Goal: Information Seeking & Learning: Check status

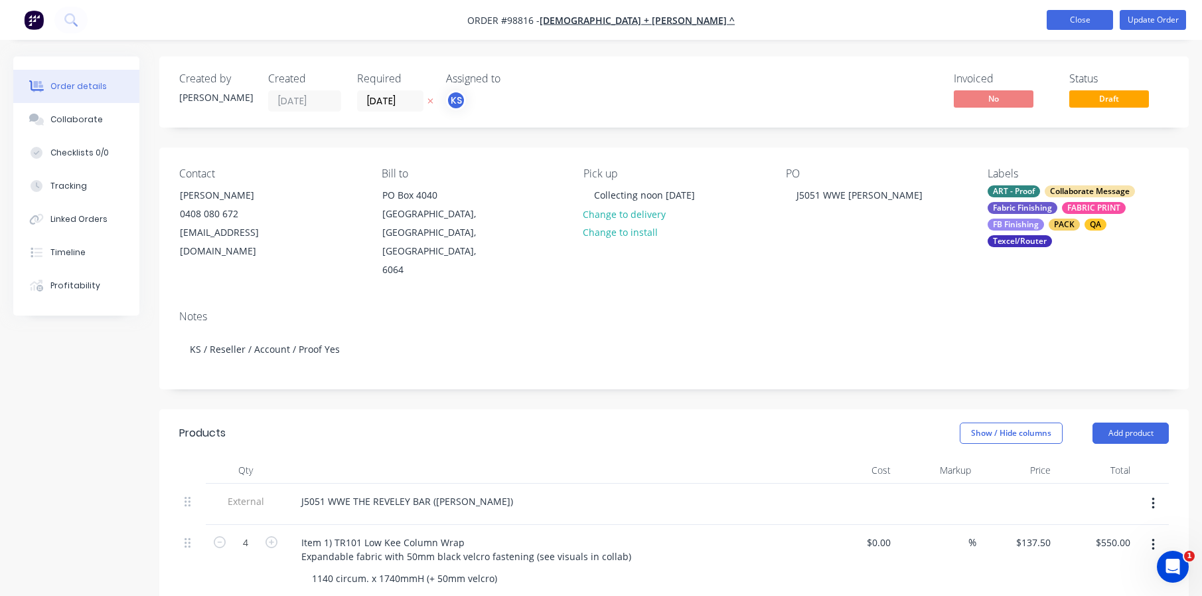
click at [1056, 15] on button "Close" at bounding box center [1080, 20] width 66 height 20
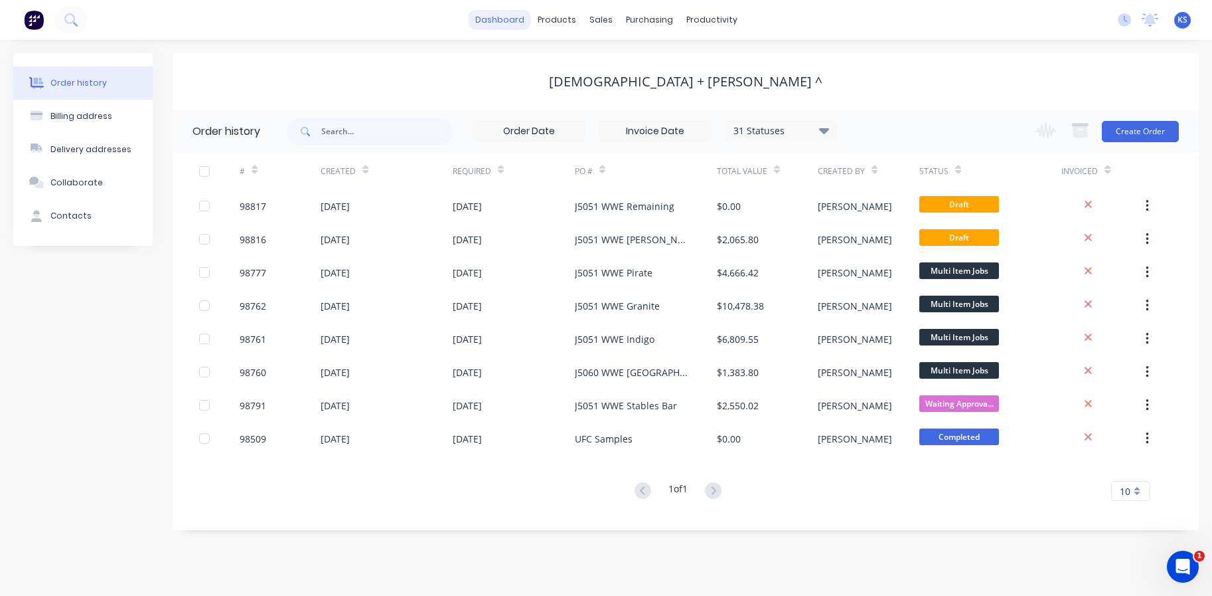
click at [499, 23] on link "dashboard" at bounding box center [500, 20] width 62 height 20
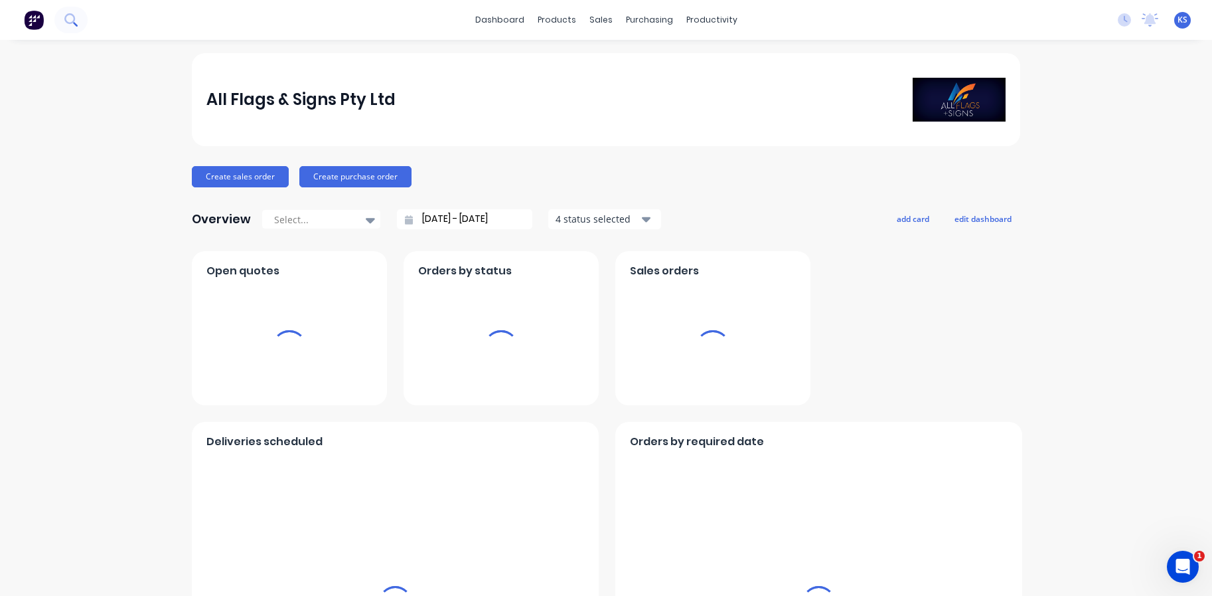
click at [67, 23] on icon at bounding box center [69, 18] width 11 height 11
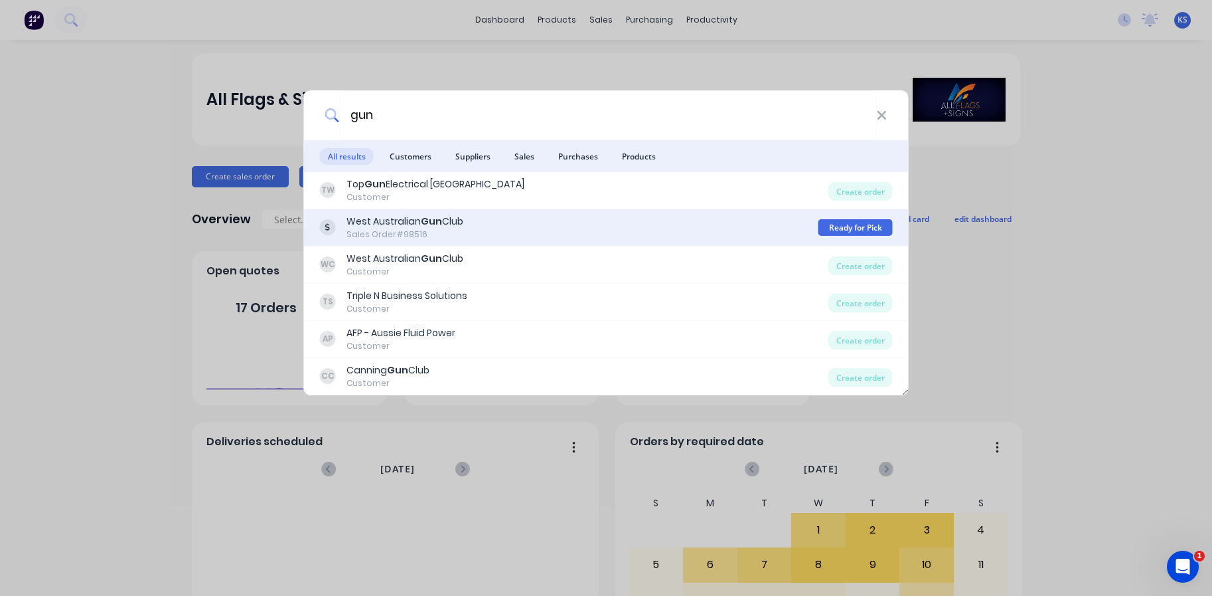
type input "gun"
click at [351, 234] on div "Sales Order #98516" at bounding box center [405, 234] width 117 height 12
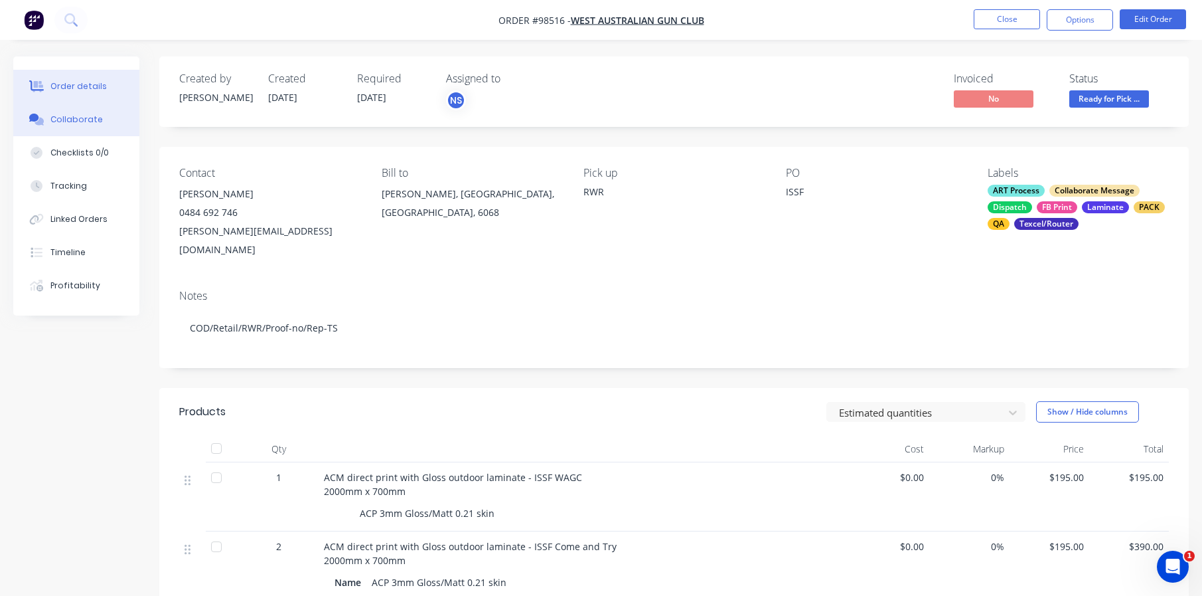
click at [43, 114] on icon at bounding box center [36, 120] width 15 height 12
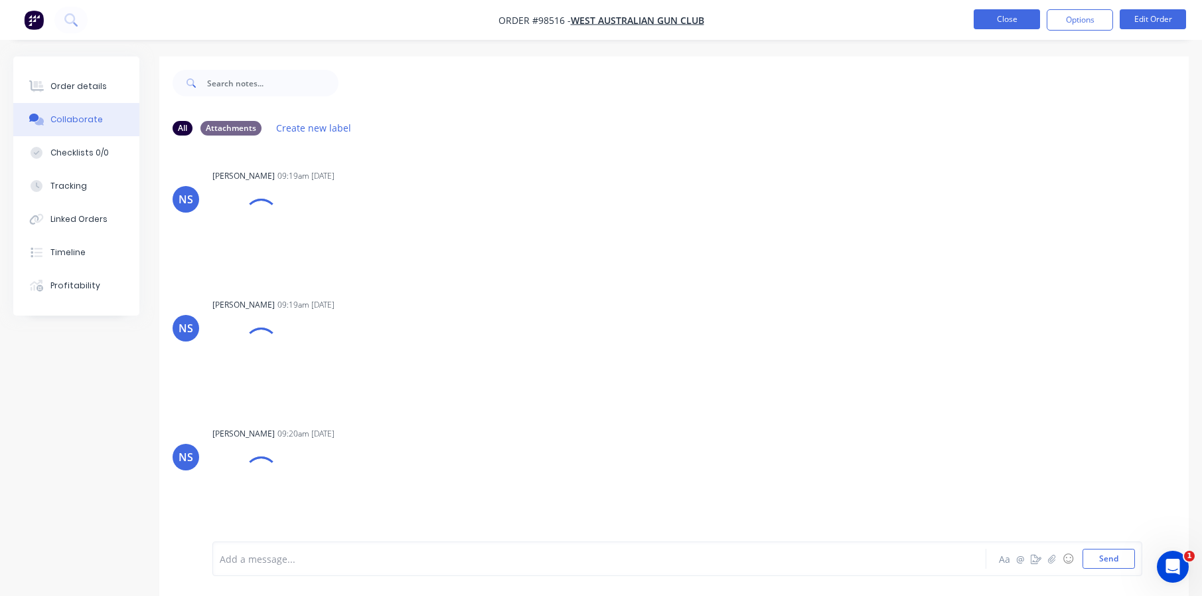
click at [1020, 19] on button "Close" at bounding box center [1007, 19] width 66 height 20
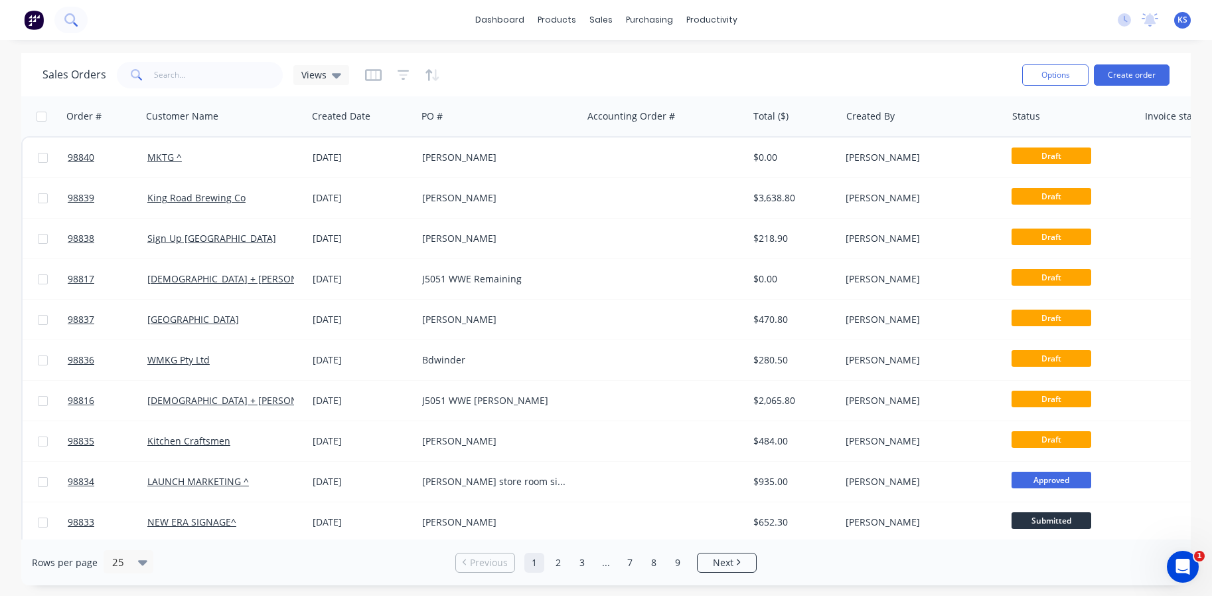
click at [78, 18] on button at bounding box center [70, 20] width 33 height 27
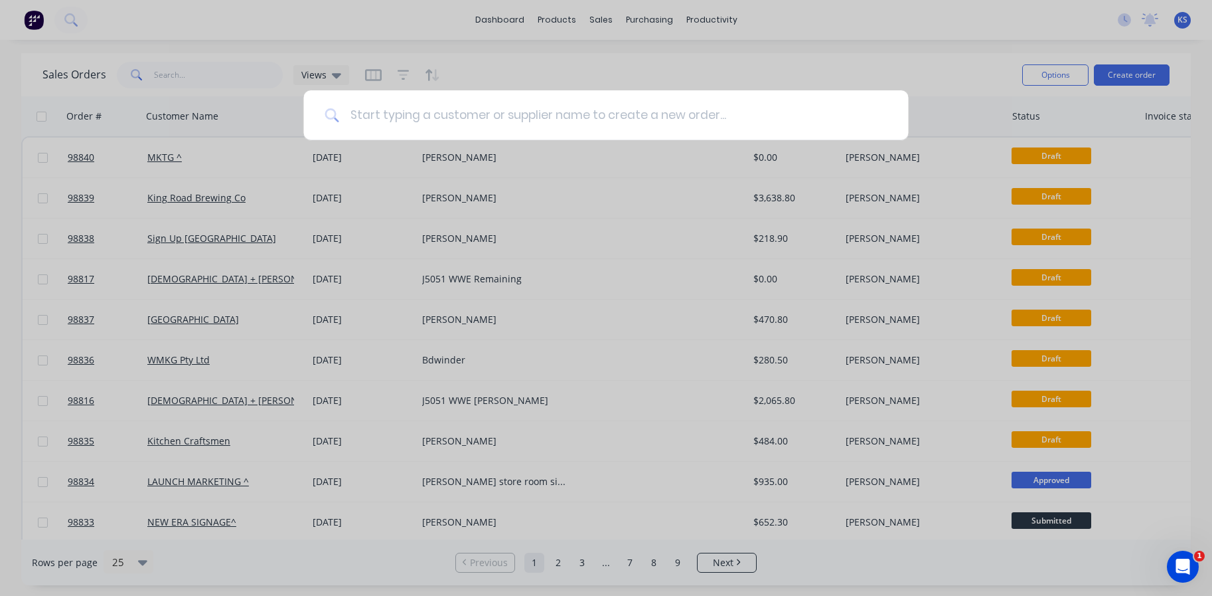
click at [527, 139] on input at bounding box center [613, 115] width 548 height 50
click at [529, 133] on input at bounding box center [613, 115] width 548 height 50
click at [164, 19] on div at bounding box center [606, 298] width 1212 height 596
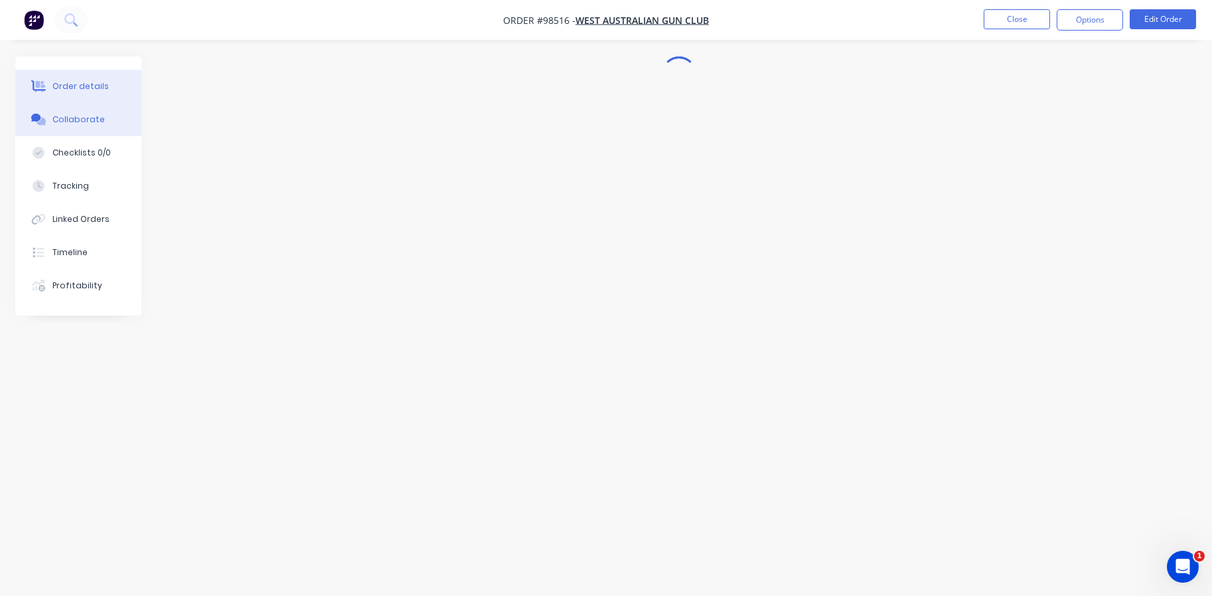
click at [82, 80] on div "Order details" at bounding box center [80, 86] width 56 height 12
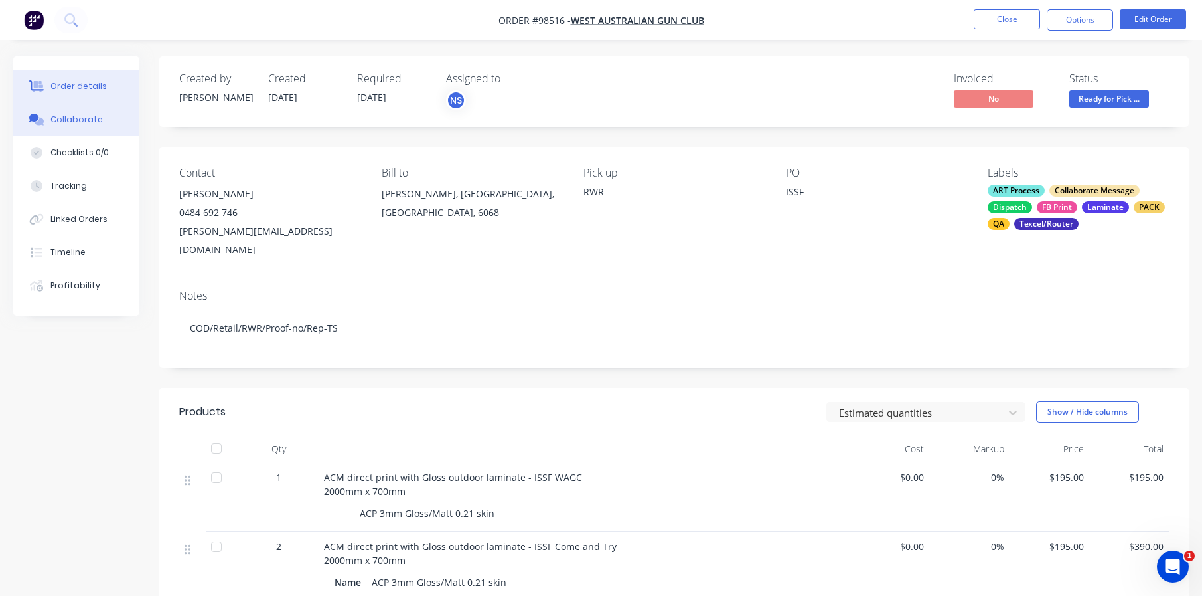
click at [80, 124] on div "Collaborate" at bounding box center [76, 120] width 52 height 12
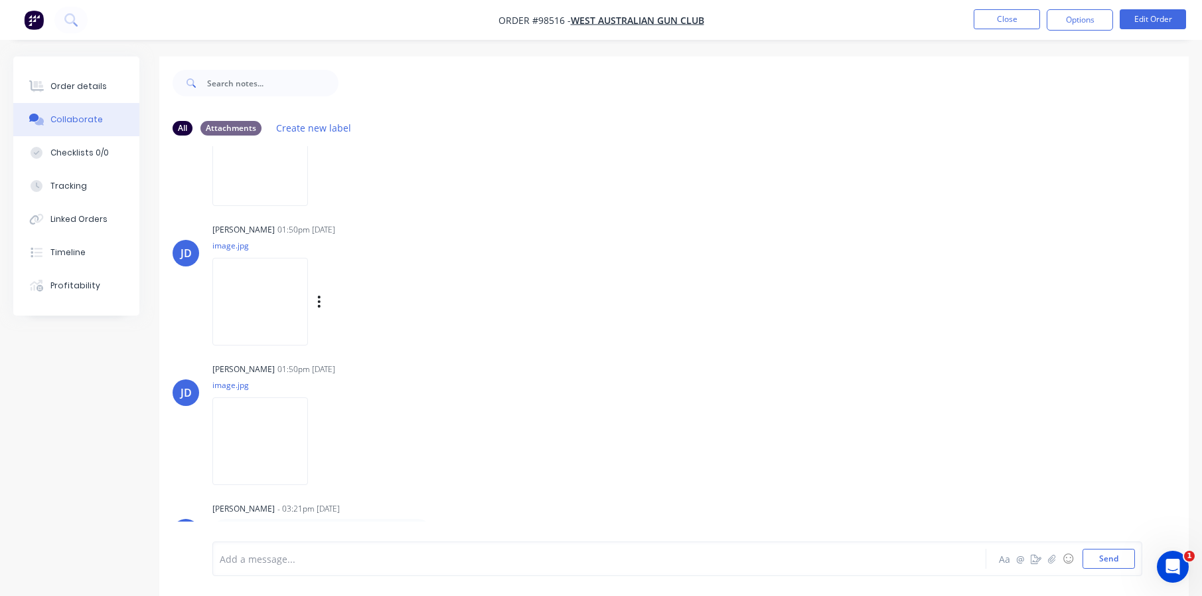
scroll to position [755, 0]
click at [266, 430] on img at bounding box center [260, 436] width 96 height 87
click at [45, 82] on div at bounding box center [37, 86] width 20 height 12
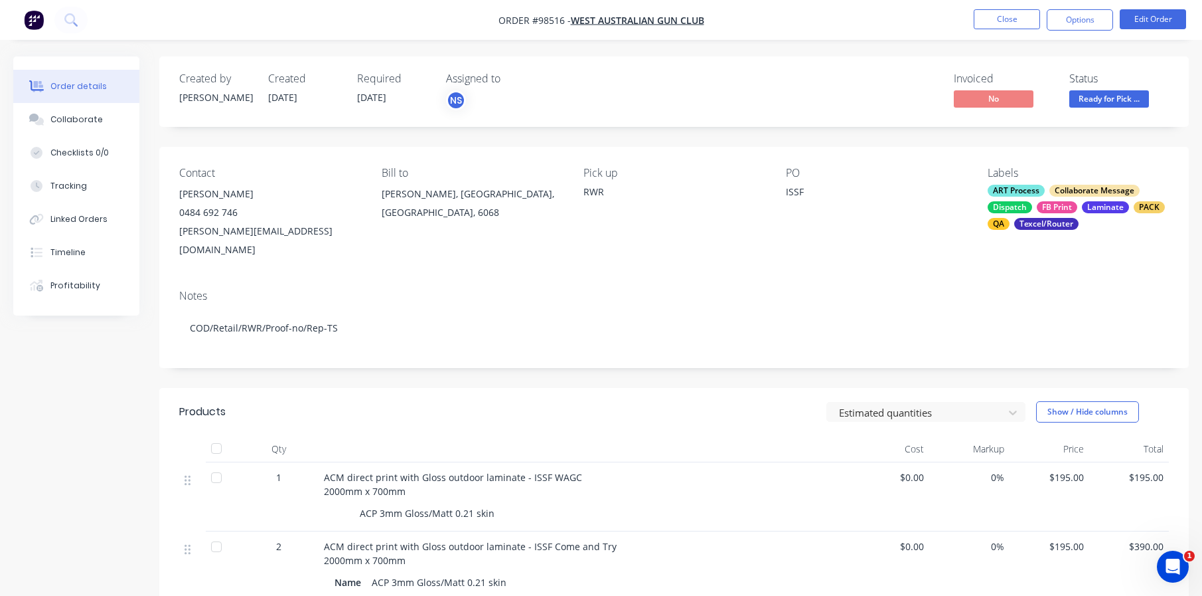
drag, startPoint x: 447, startPoint y: 239, endPoint x: 435, endPoint y: 244, distance: 13.1
click at [447, 239] on div "Bill to [PERSON_NAME], [GEOGRAPHIC_DATA], [GEOGRAPHIC_DATA], 6068" at bounding box center [472, 213] width 181 height 92
click at [993, 23] on button "Close" at bounding box center [1007, 19] width 66 height 20
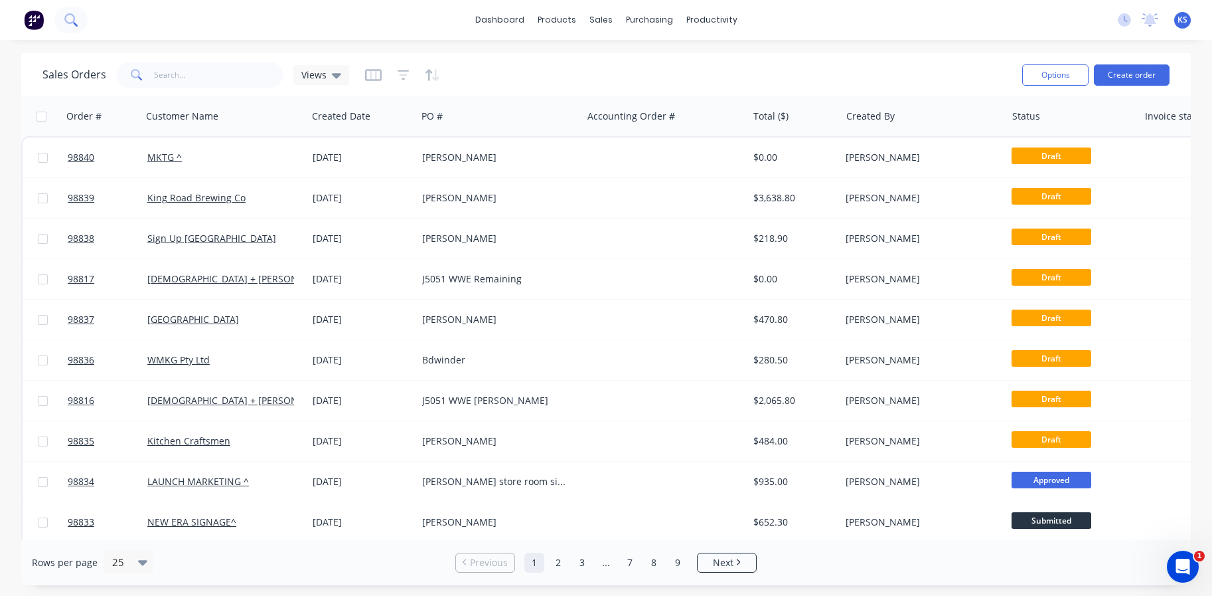
click at [73, 20] on icon at bounding box center [70, 19] width 13 height 13
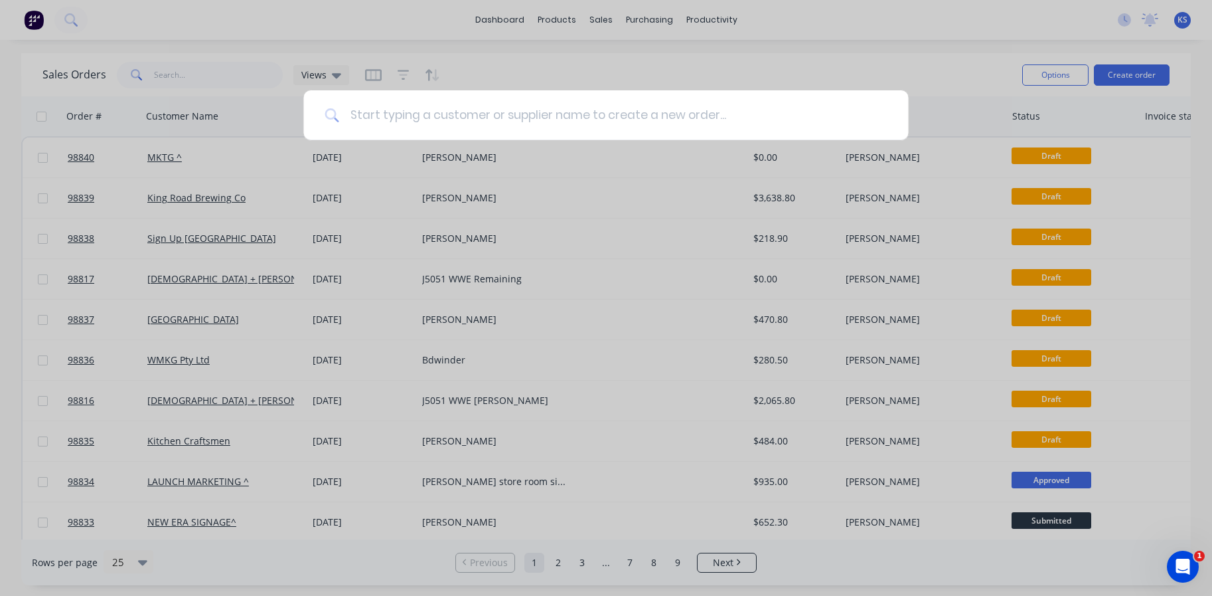
click at [394, 120] on input at bounding box center [613, 115] width 548 height 50
click at [74, 17] on div at bounding box center [606, 298] width 1212 height 596
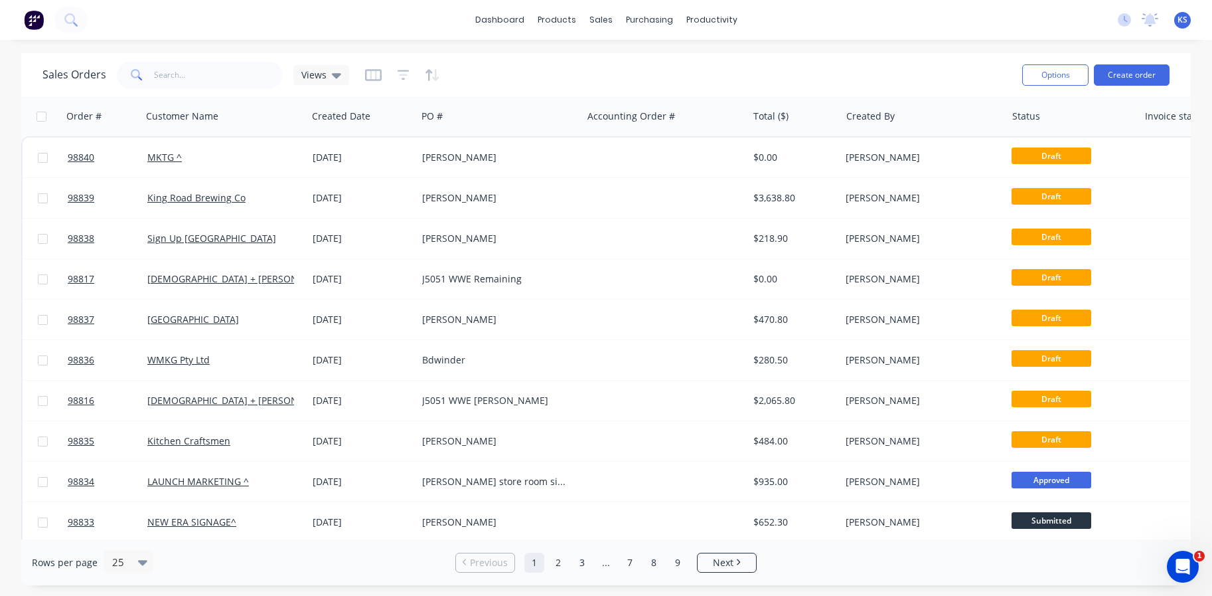
click at [88, 20] on div "dashboard products sales purchasing productivity dashboard products Product Cat…" at bounding box center [606, 20] width 1212 height 40
click at [87, 14] on div at bounding box center [44, 20] width 88 height 27
click at [72, 15] on icon at bounding box center [69, 18] width 11 height 11
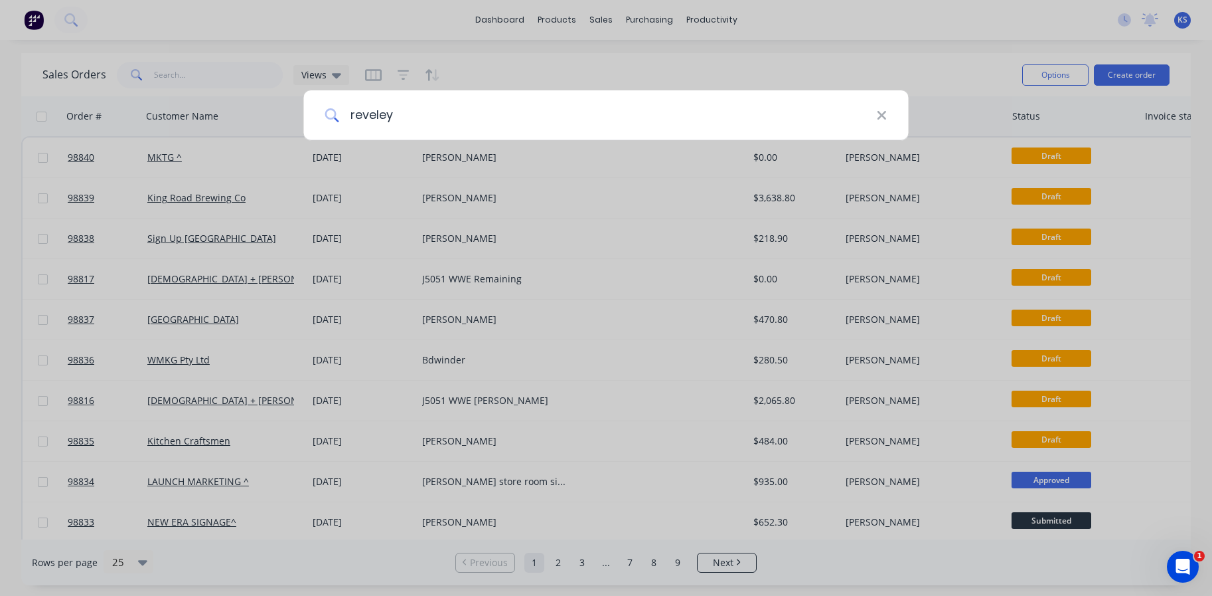
type input "reveley"
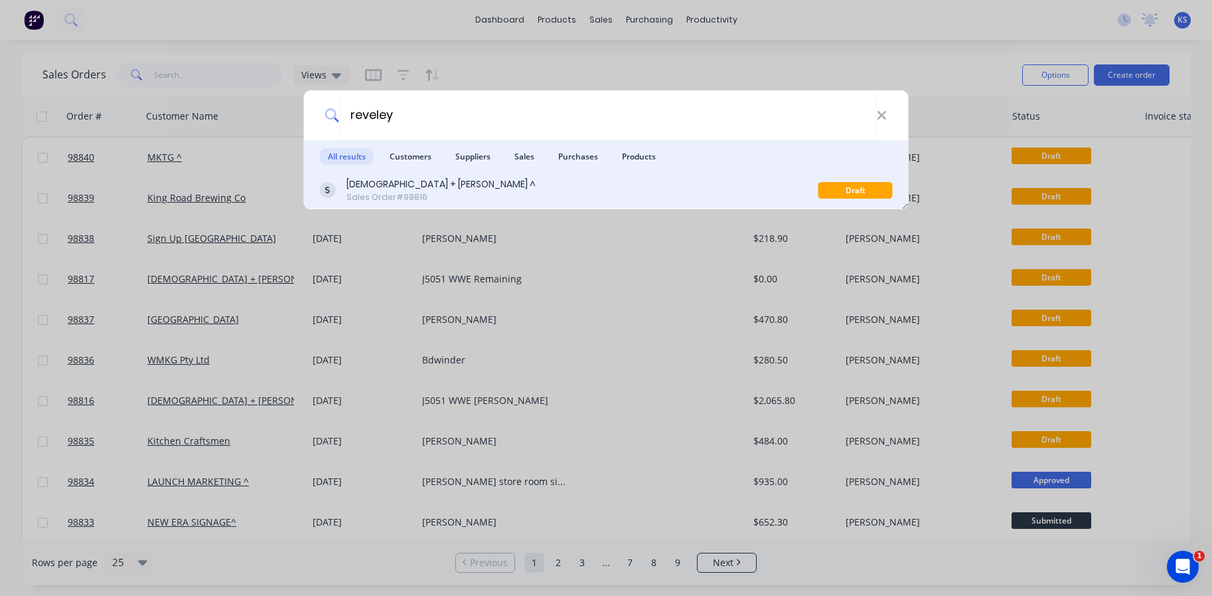
click at [388, 186] on div "[DEMOGRAPHIC_DATA] + [PERSON_NAME] ^" at bounding box center [441, 184] width 189 height 14
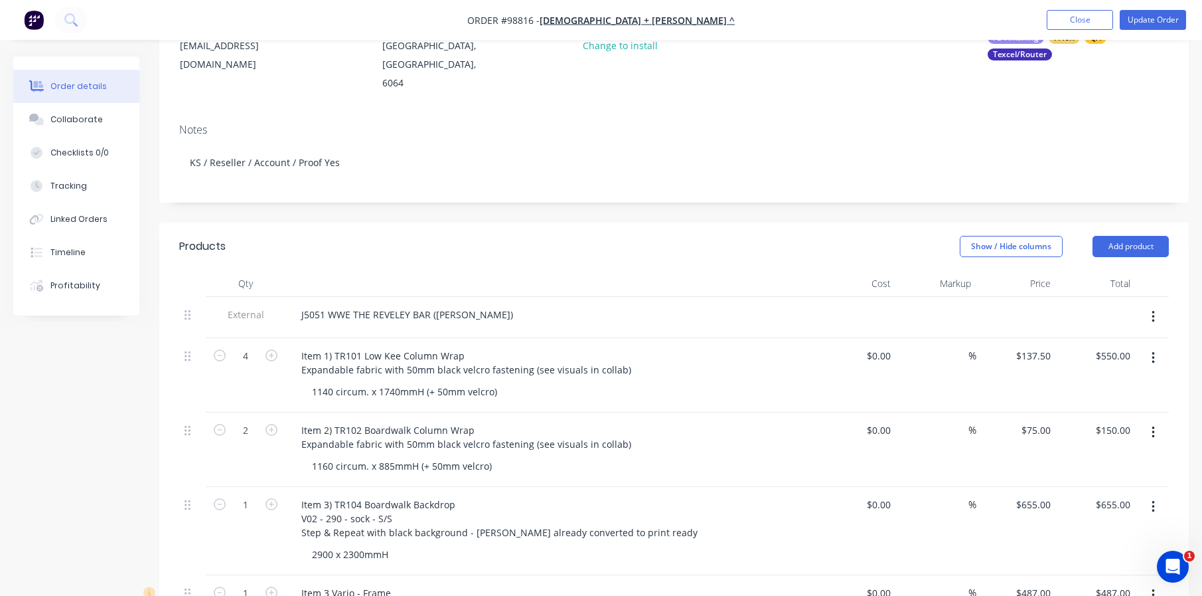
scroll to position [199, 0]
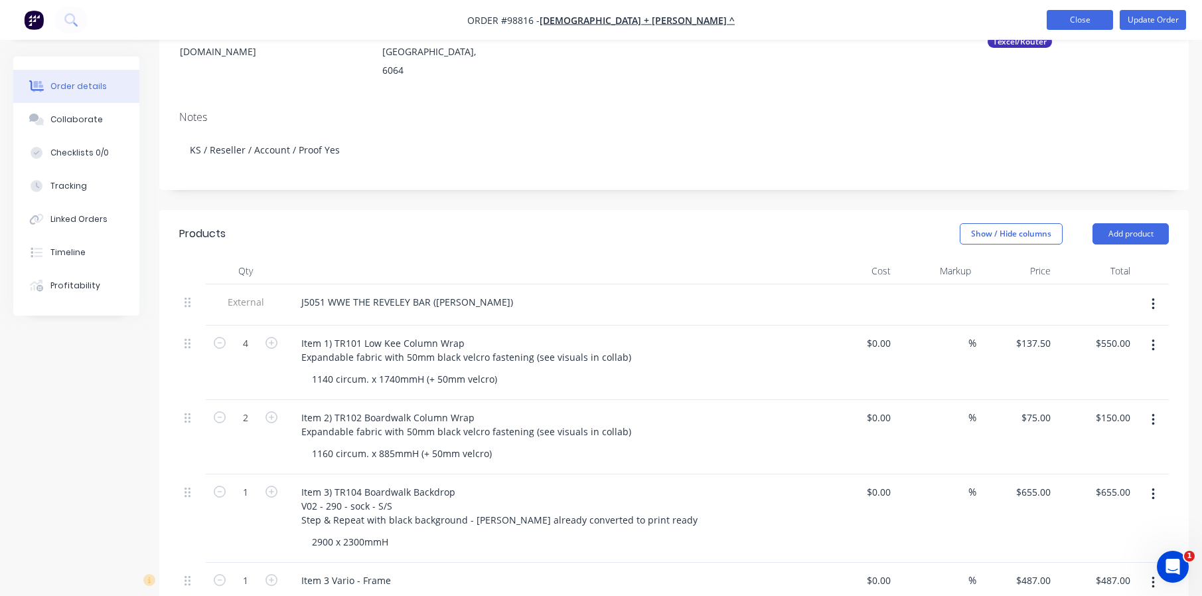
click at [1071, 20] on button "Close" at bounding box center [1080, 20] width 66 height 20
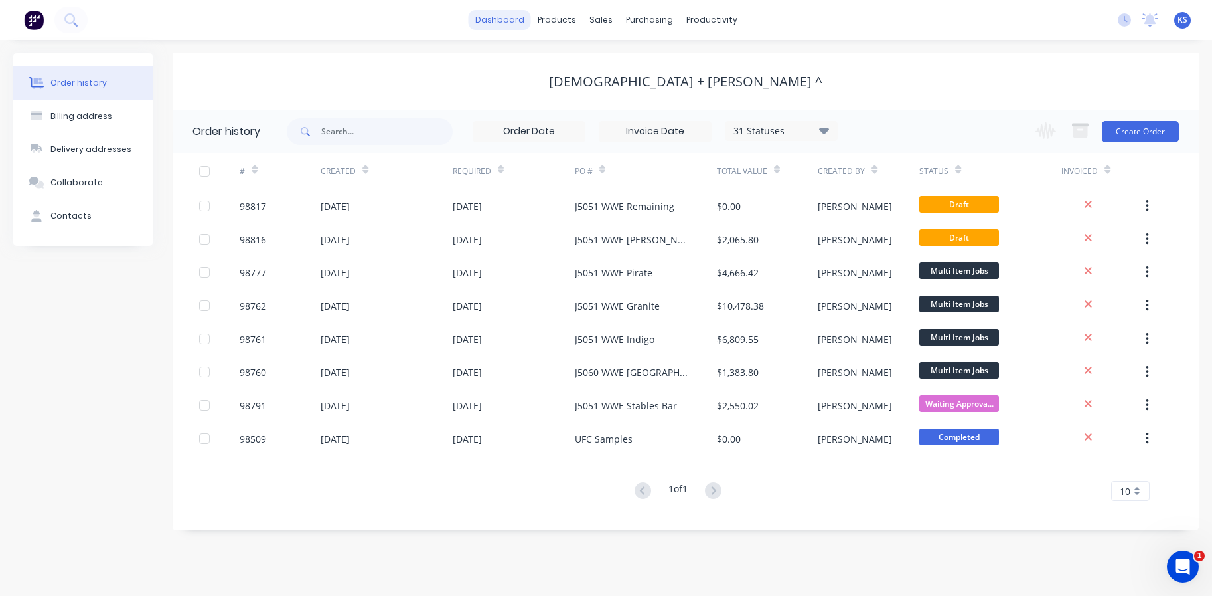
click at [496, 22] on link "dashboard" at bounding box center [500, 20] width 62 height 20
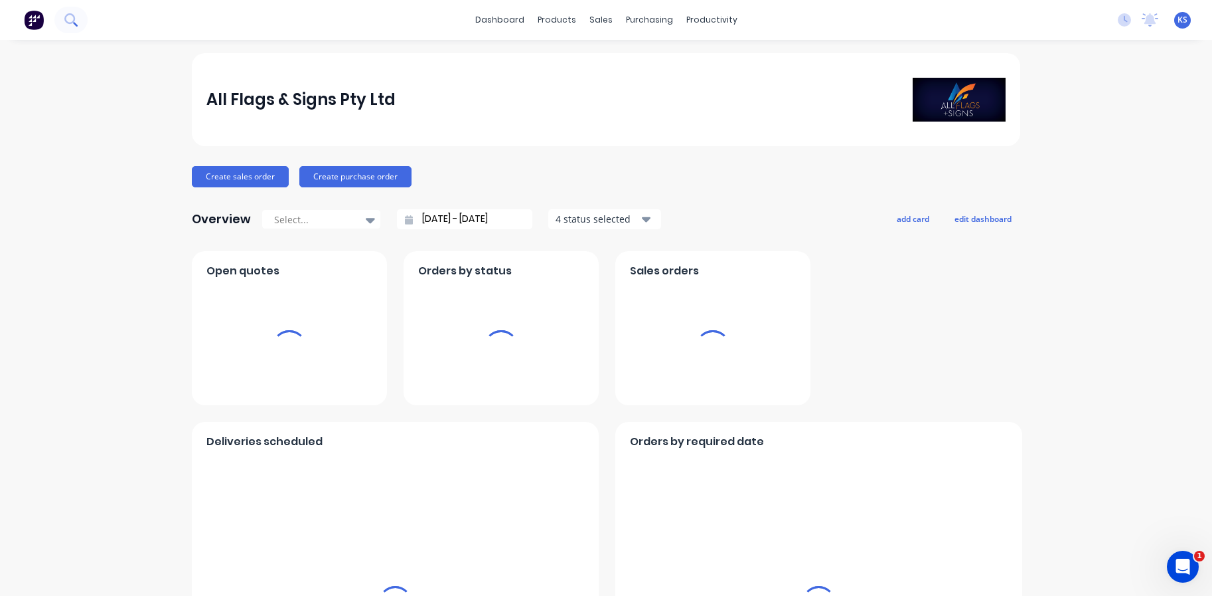
click at [62, 13] on button at bounding box center [70, 20] width 33 height 27
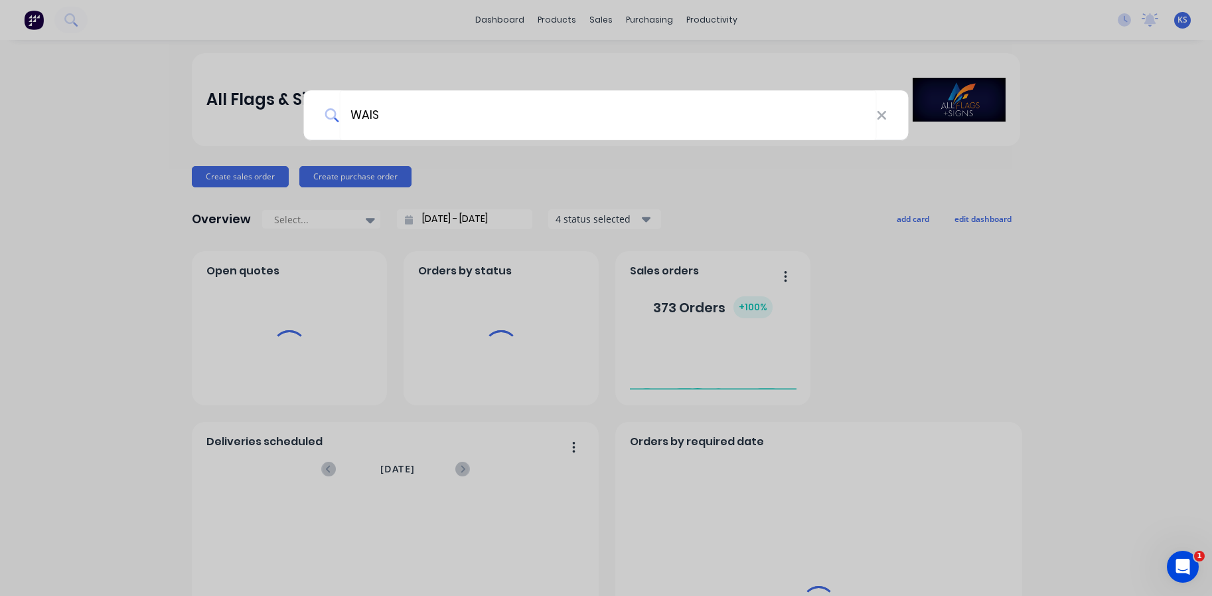
type input "WAIS"
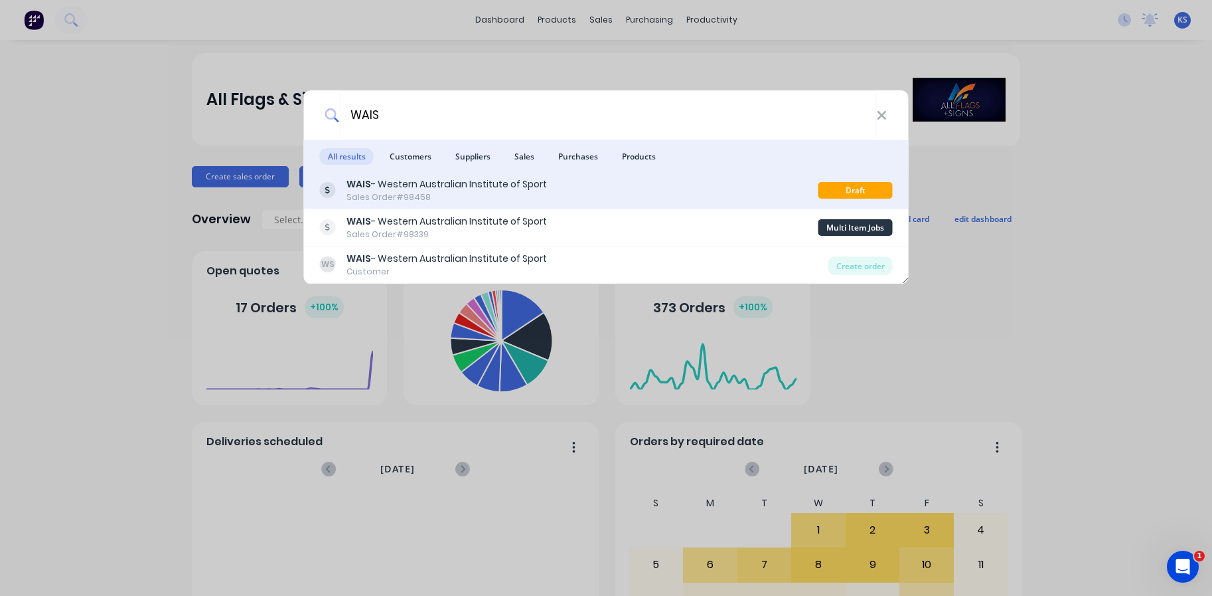
click at [448, 195] on div "Sales Order #98458" at bounding box center [447, 197] width 201 height 12
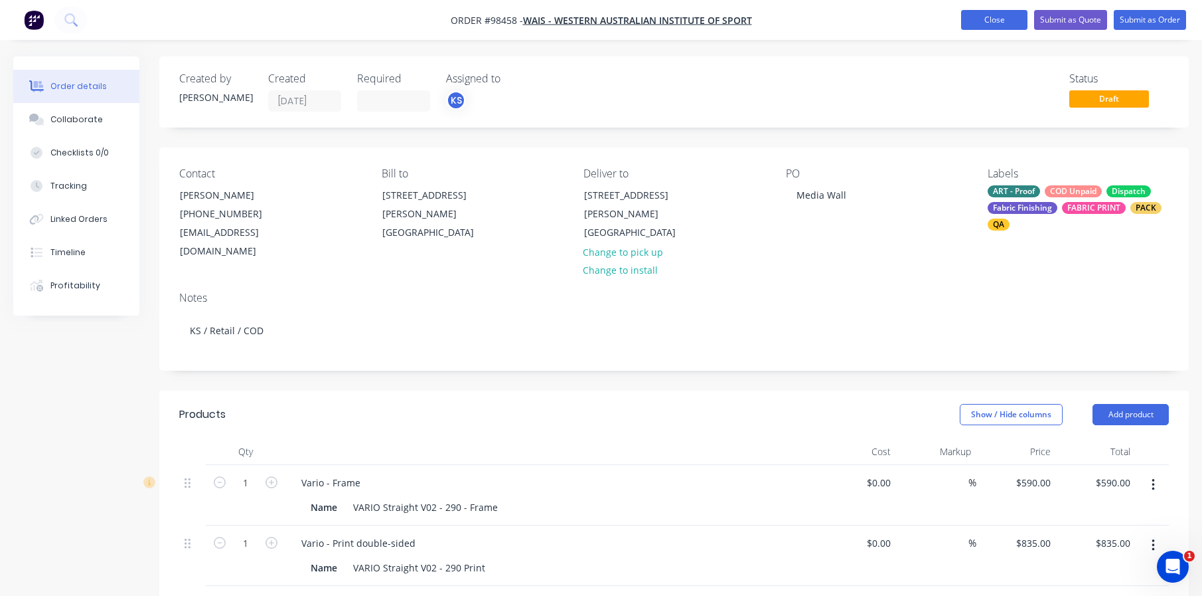
click at [972, 18] on button "Close" at bounding box center [994, 20] width 66 height 20
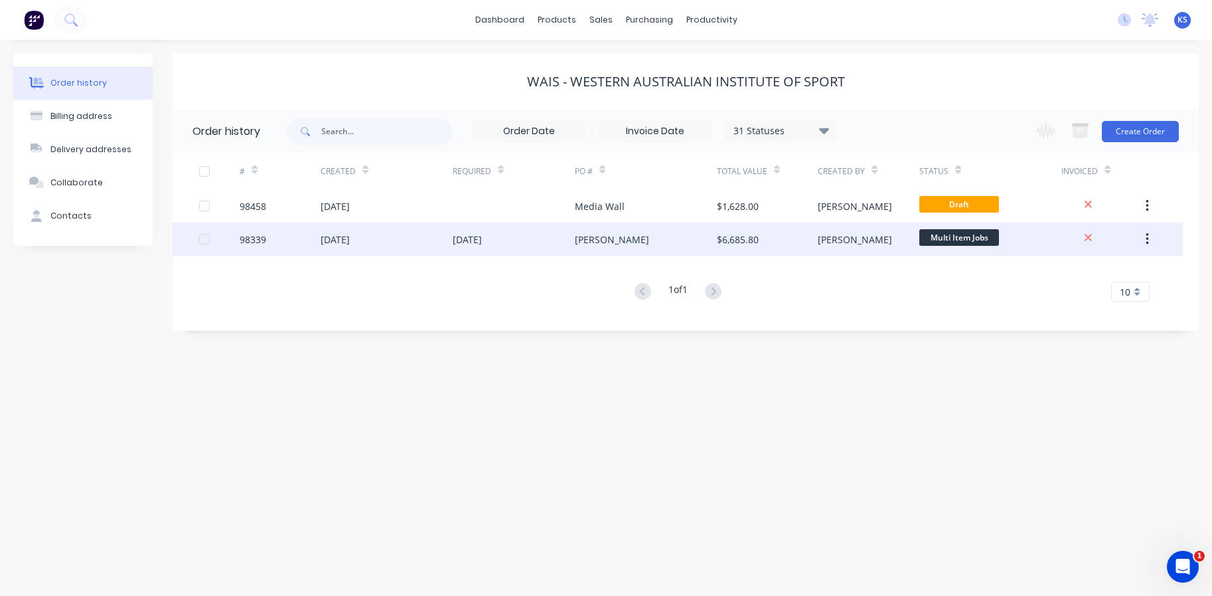
click at [469, 238] on div "[DATE]" at bounding box center [467, 239] width 29 height 14
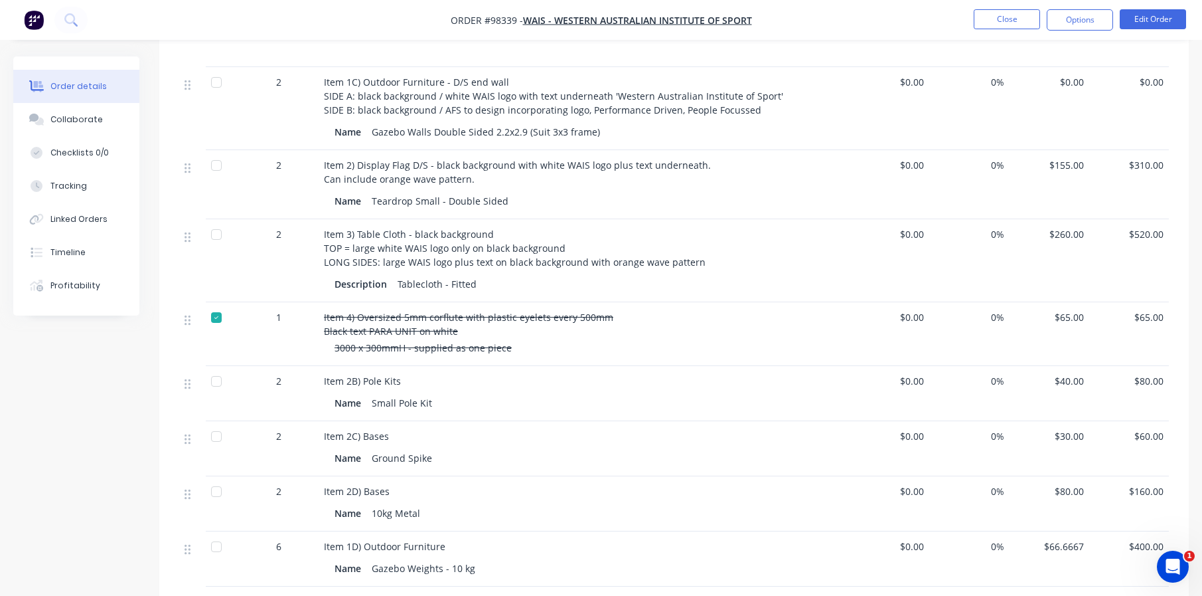
scroll to position [531, 0]
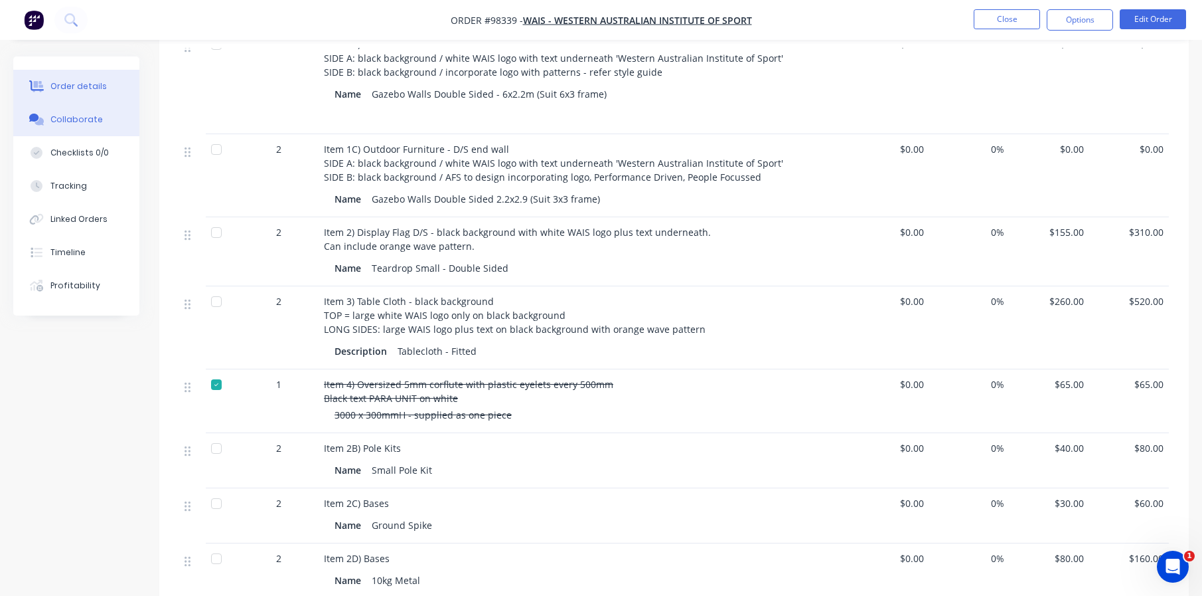
click at [86, 112] on button "Collaborate" at bounding box center [76, 119] width 126 height 33
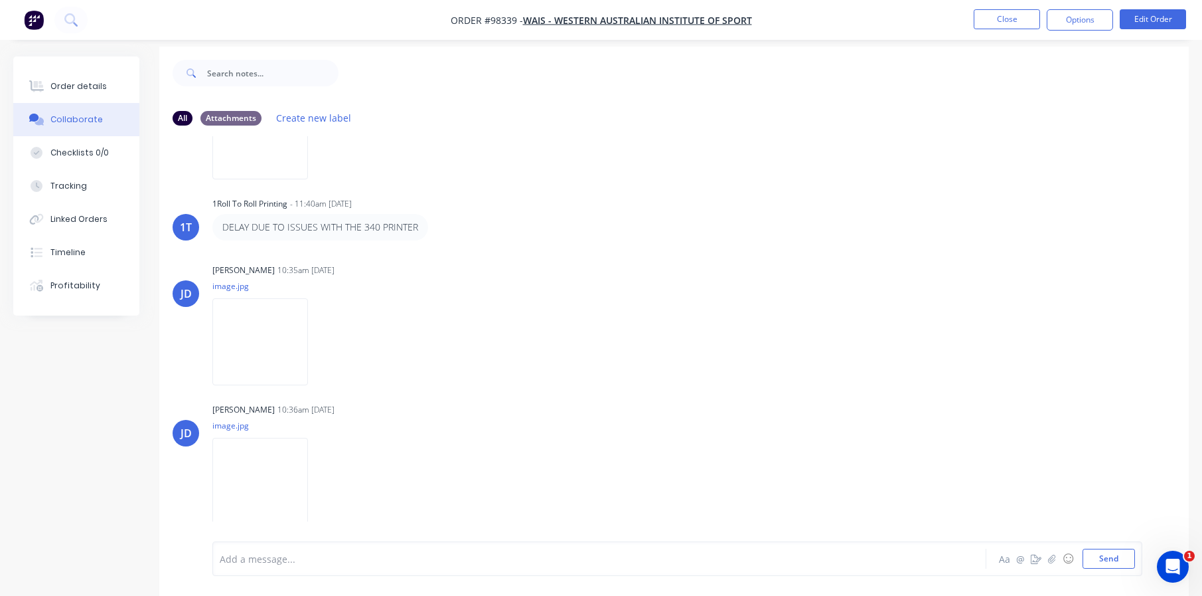
scroll to position [20, 0]
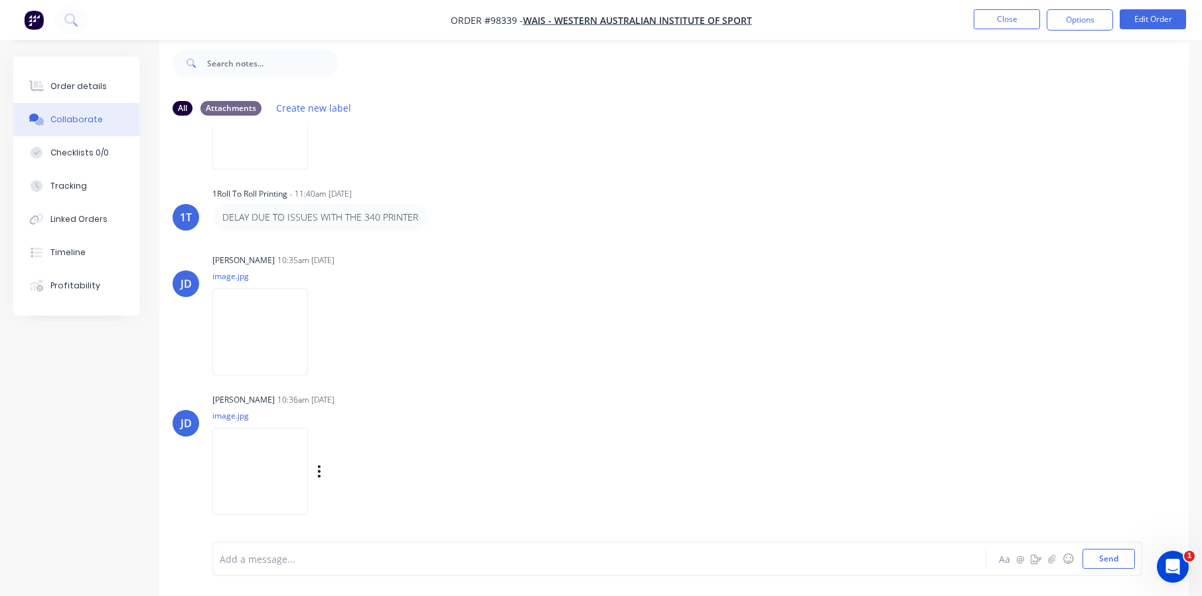
click at [291, 442] on img at bounding box center [260, 471] width 96 height 87
click at [232, 326] on img at bounding box center [260, 331] width 96 height 87
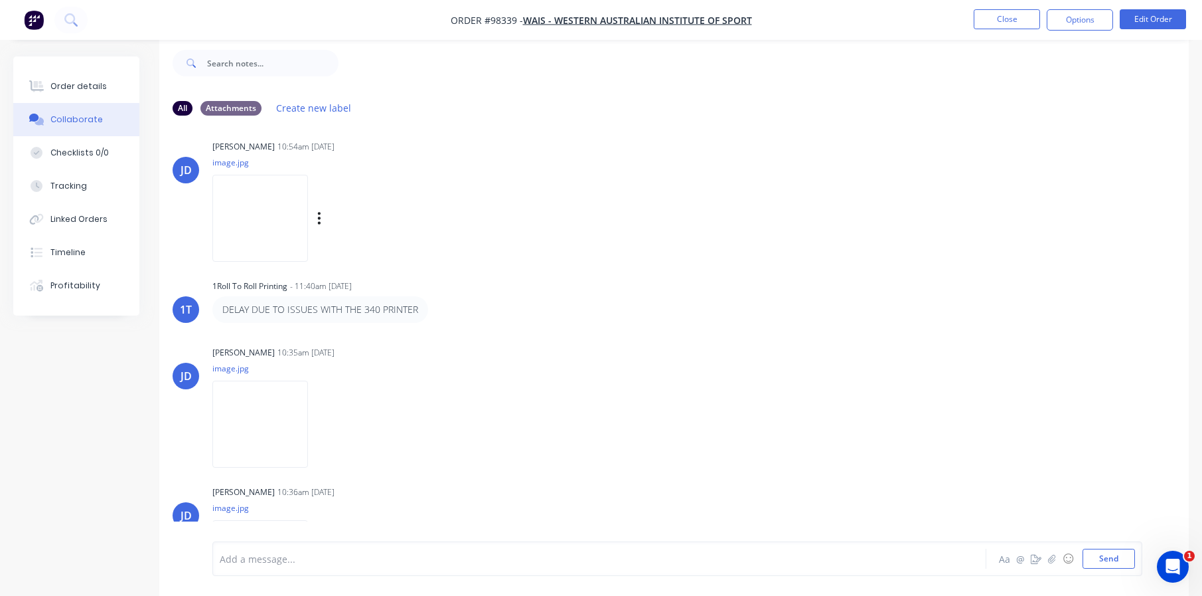
scroll to position [454, 0]
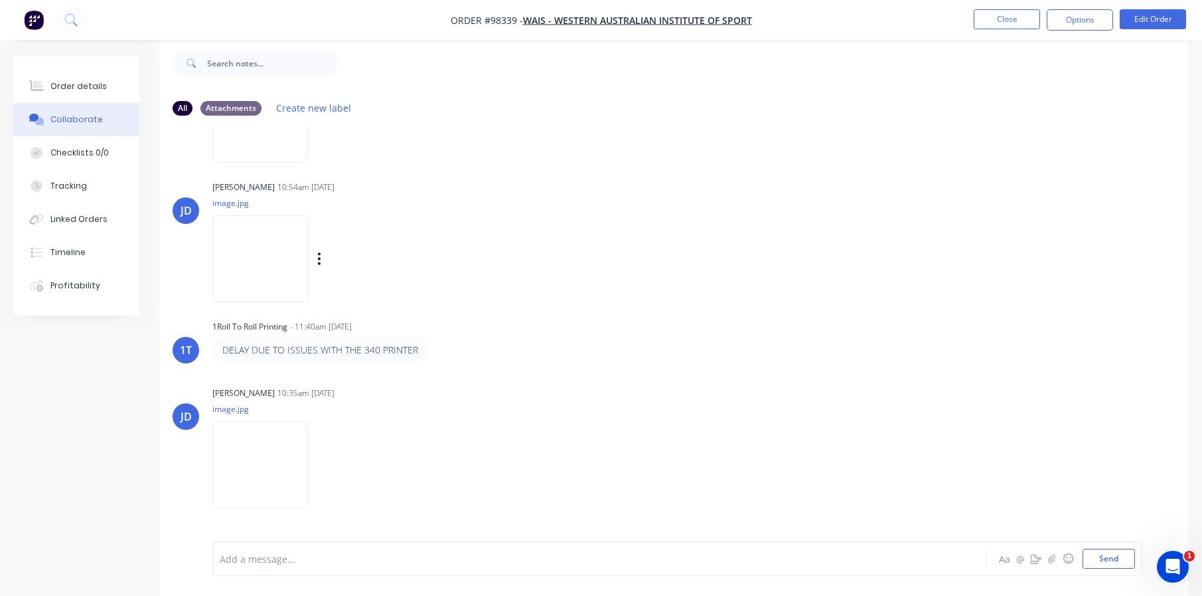
click at [258, 235] on img at bounding box center [260, 258] width 96 height 87
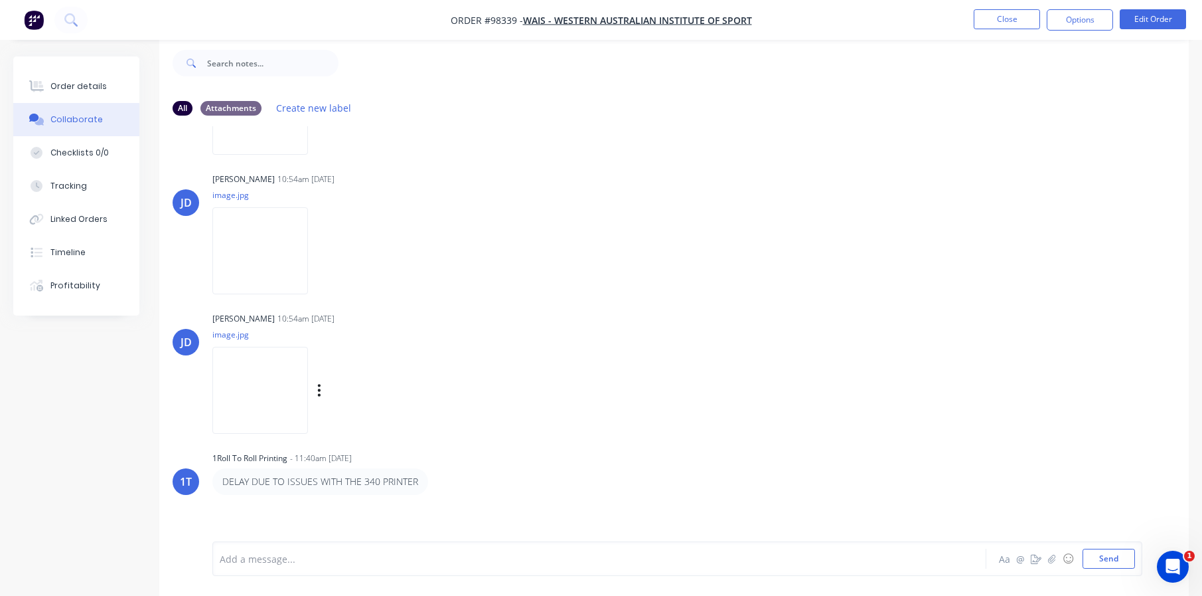
scroll to position [321, 0]
click at [238, 260] on img at bounding box center [260, 251] width 96 height 87
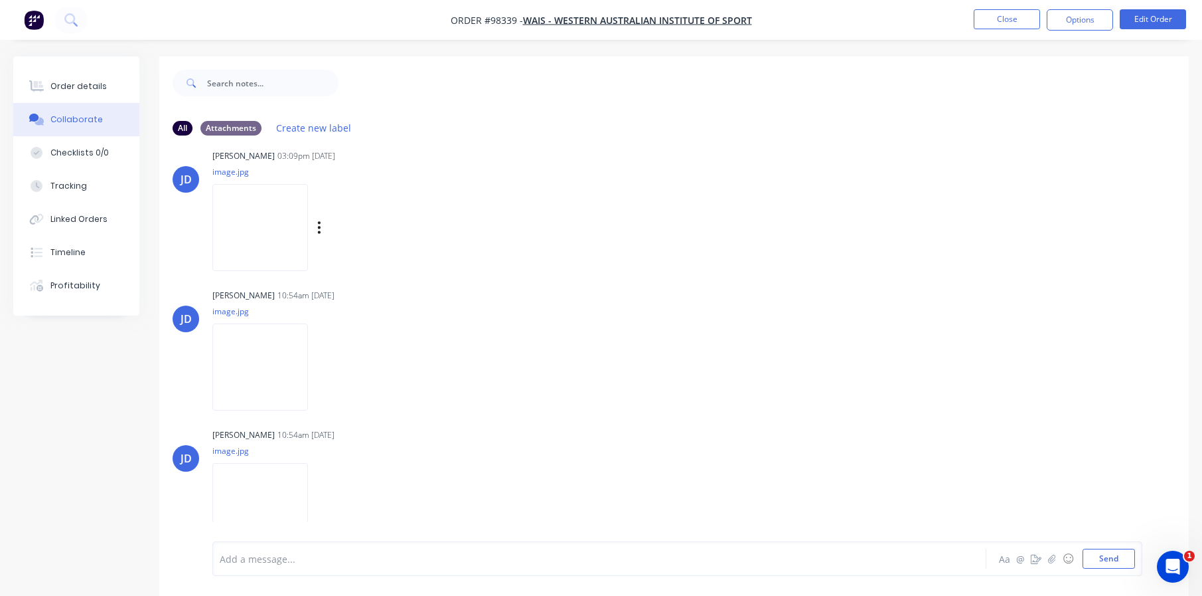
scroll to position [189, 0]
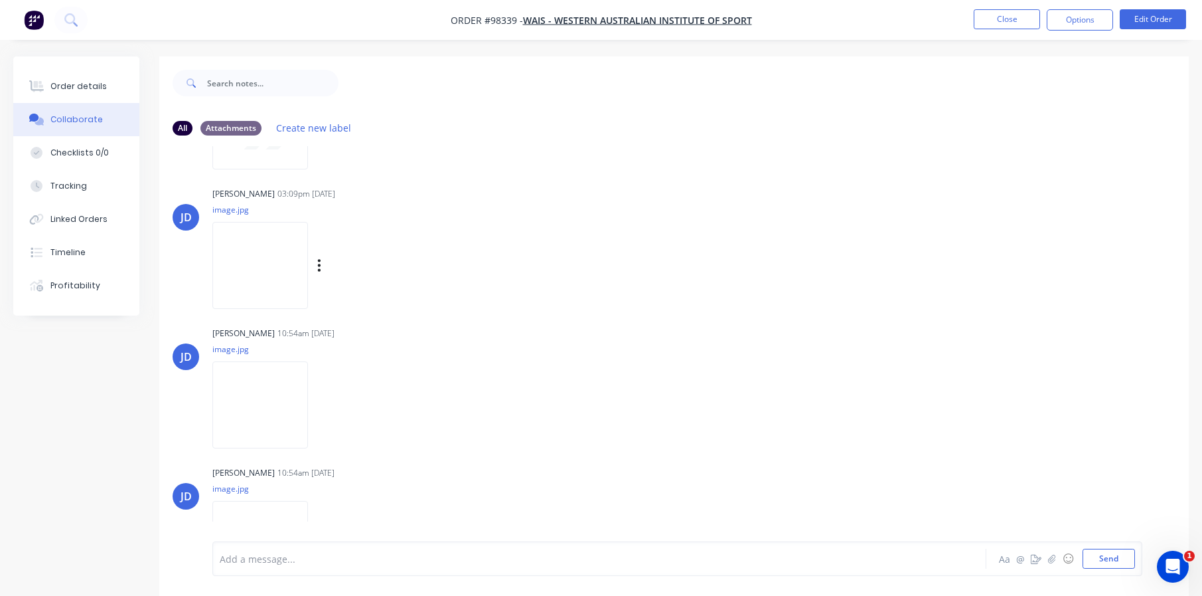
click at [237, 271] on img at bounding box center [260, 265] width 96 height 87
